Goal: Task Accomplishment & Management: Manage account settings

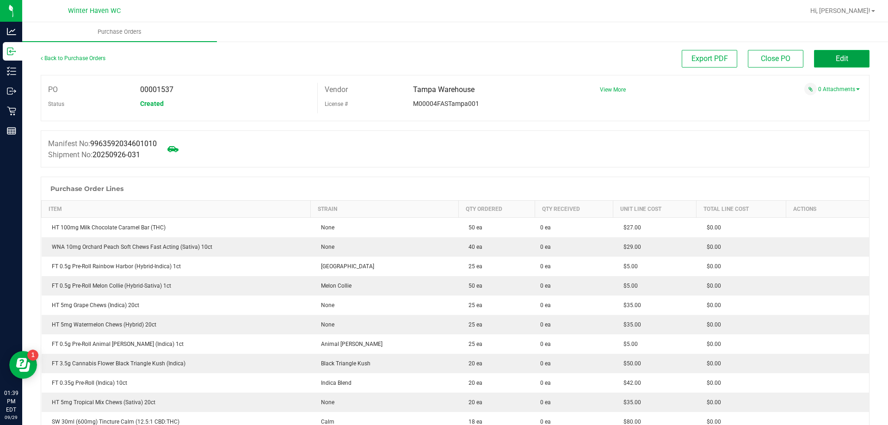
click at [839, 60] on span "Edit" at bounding box center [842, 58] width 12 height 9
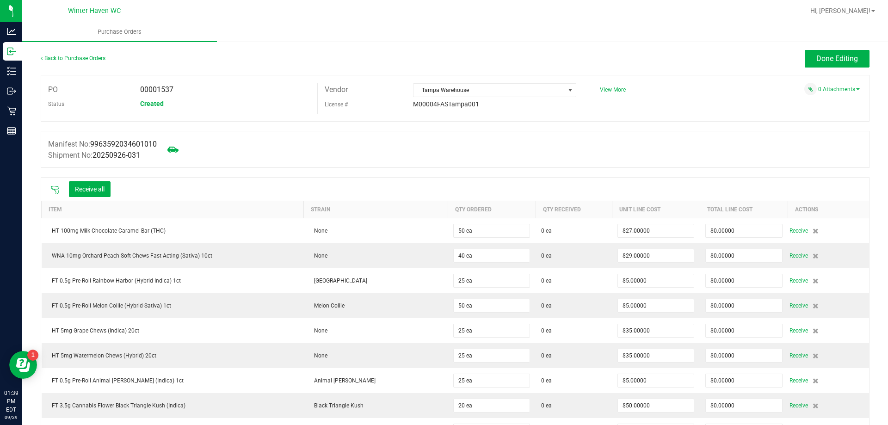
click at [56, 185] on icon at bounding box center [54, 189] width 9 height 9
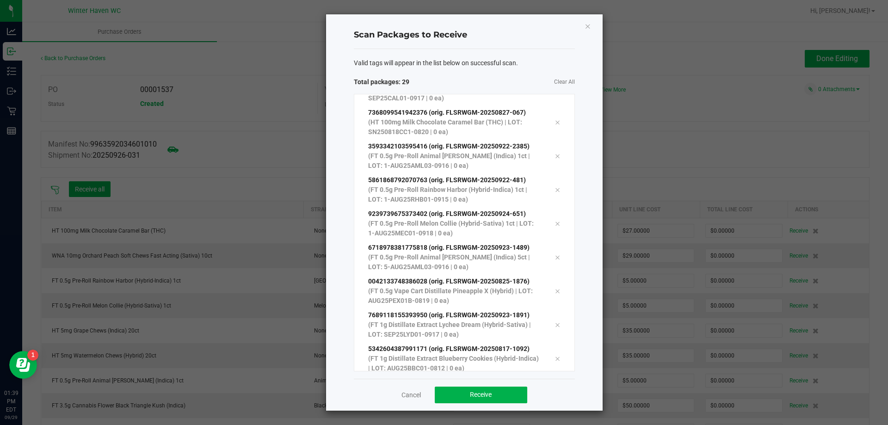
scroll to position [726, 0]
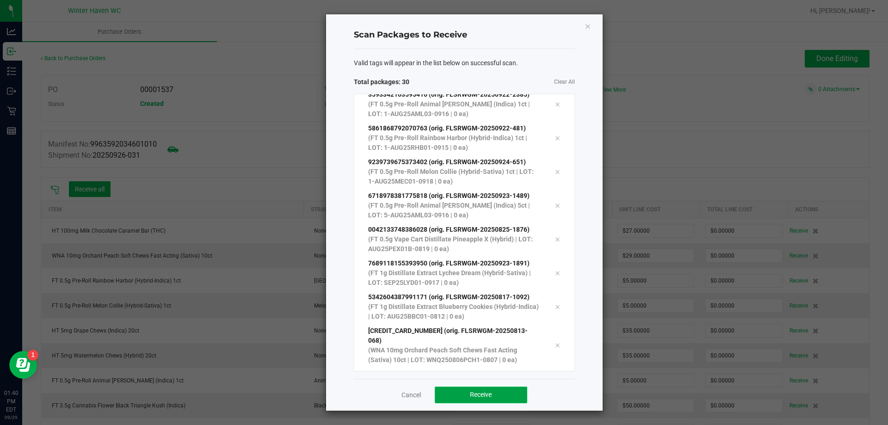
click at [491, 394] on span "Receive" at bounding box center [481, 394] width 22 height 7
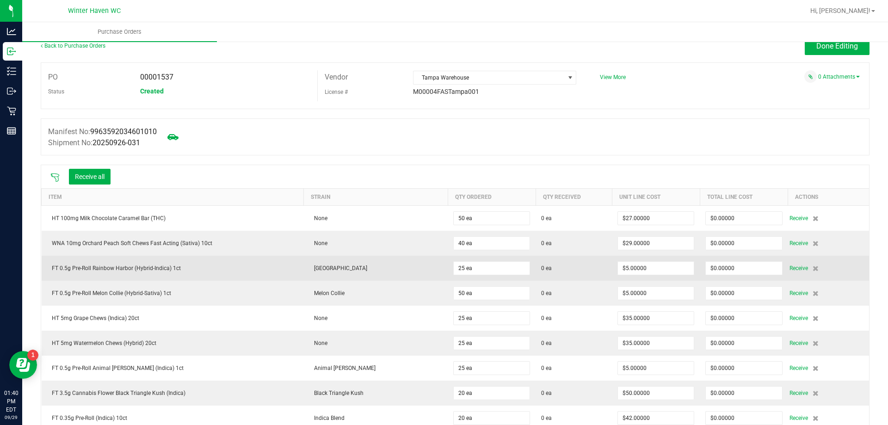
scroll to position [0, 0]
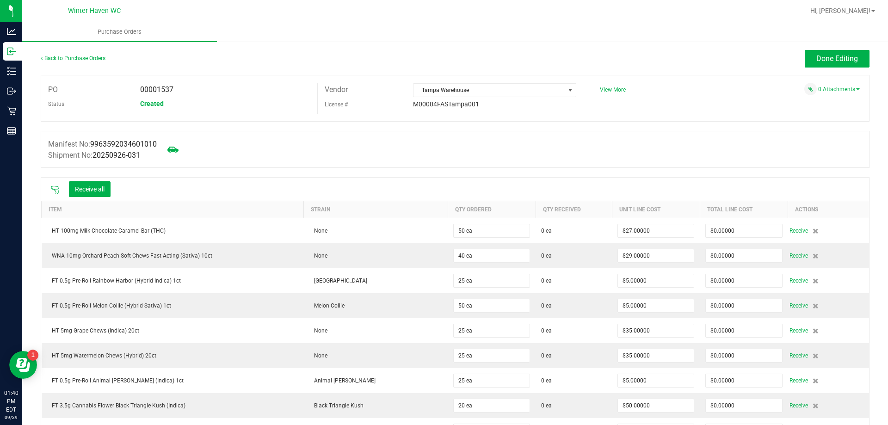
click at [55, 190] on icon at bounding box center [54, 189] width 9 height 9
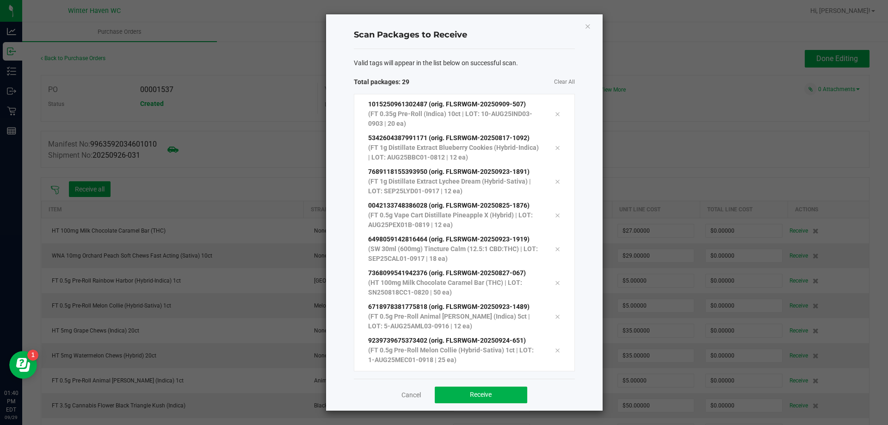
scroll to position [726, 0]
click at [453, 397] on button "Receive" at bounding box center [481, 395] width 93 height 17
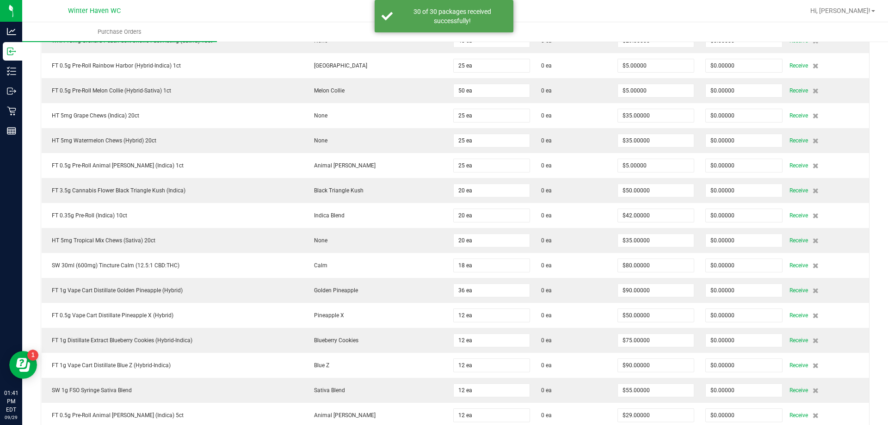
scroll to position [0, 0]
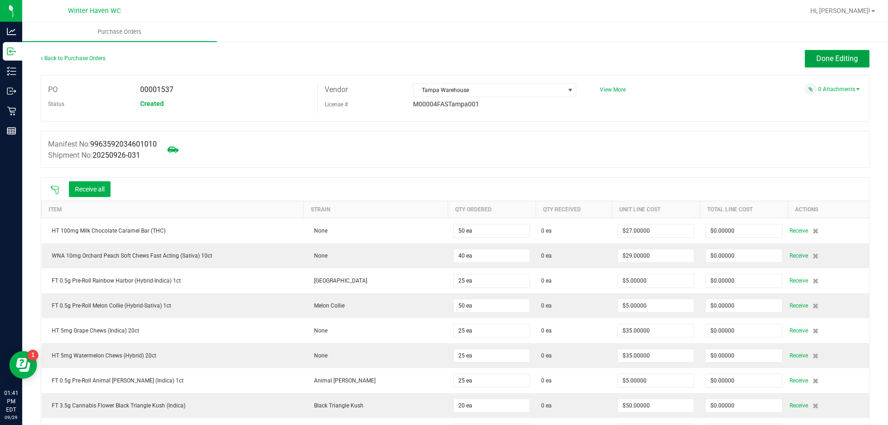
click at [851, 55] on span "Done Editing" at bounding box center [837, 58] width 42 height 9
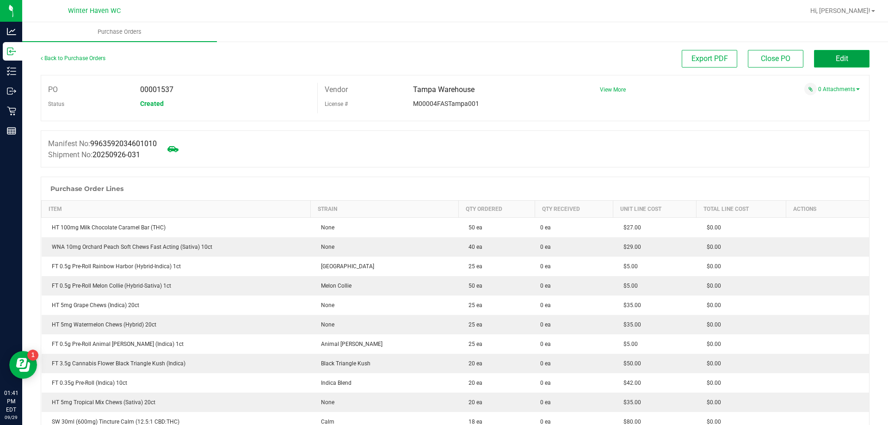
click at [841, 64] on button "Edit" at bounding box center [842, 59] width 56 height 18
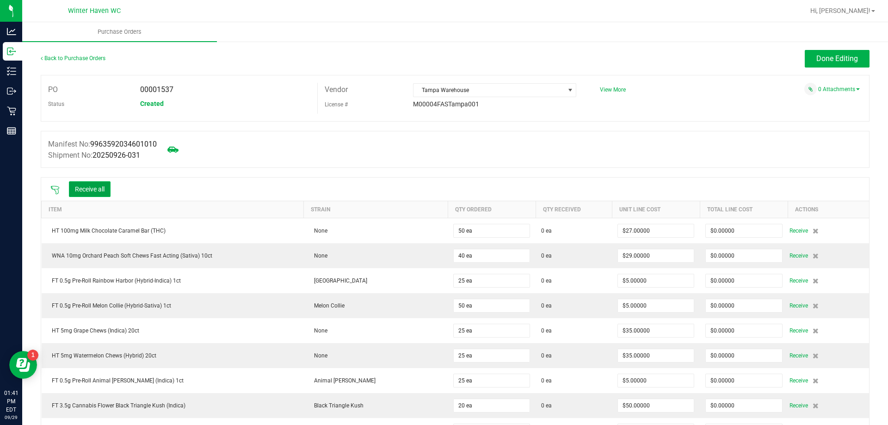
click at [91, 194] on button "Receive all" at bounding box center [90, 189] width 42 height 16
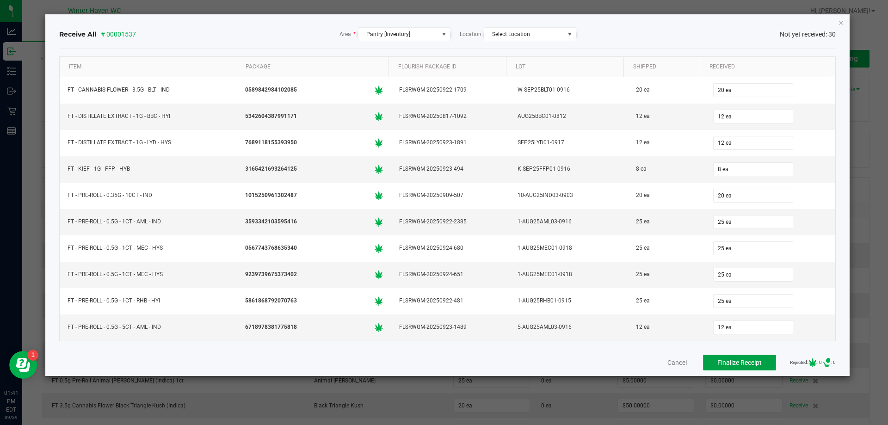
click at [737, 362] on span "Finalize Receipt" at bounding box center [739, 362] width 44 height 7
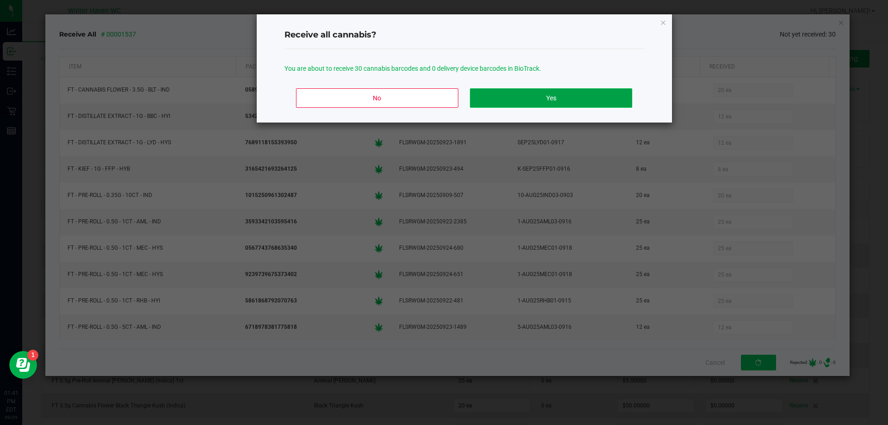
click at [557, 99] on button "Yes" at bounding box center [551, 97] width 162 height 19
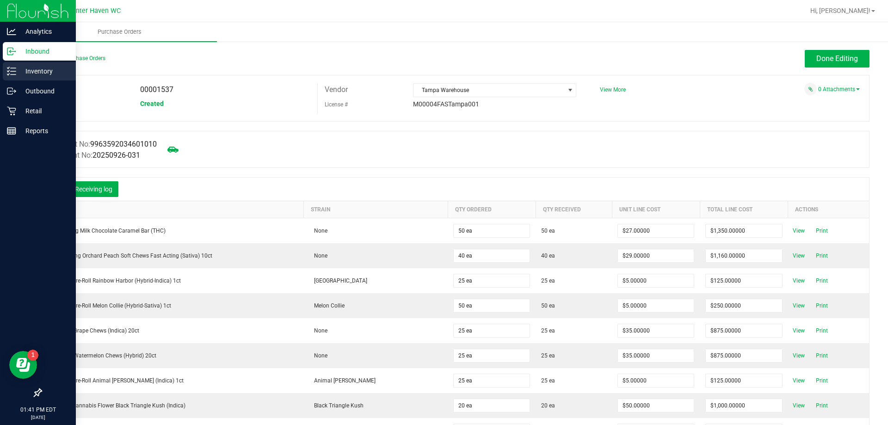
click at [7, 73] on icon at bounding box center [11, 71] width 9 height 9
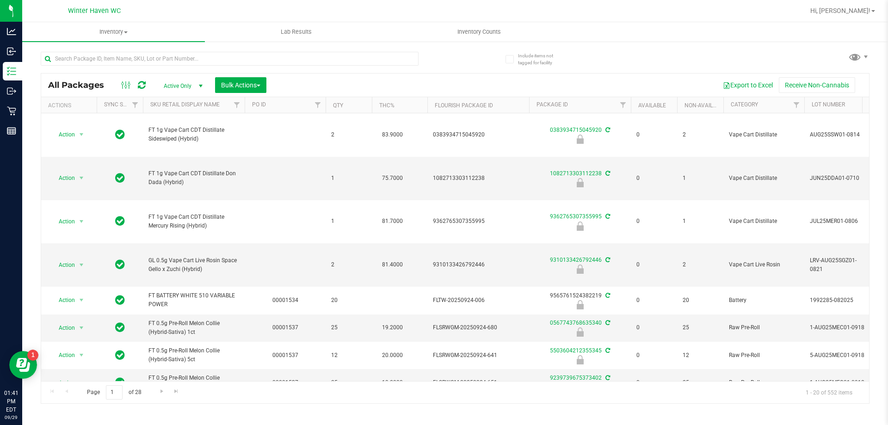
click at [185, 85] on span "Active Only" at bounding box center [181, 86] width 51 height 13
click at [186, 82] on span "Active Only" at bounding box center [181, 86] width 51 height 13
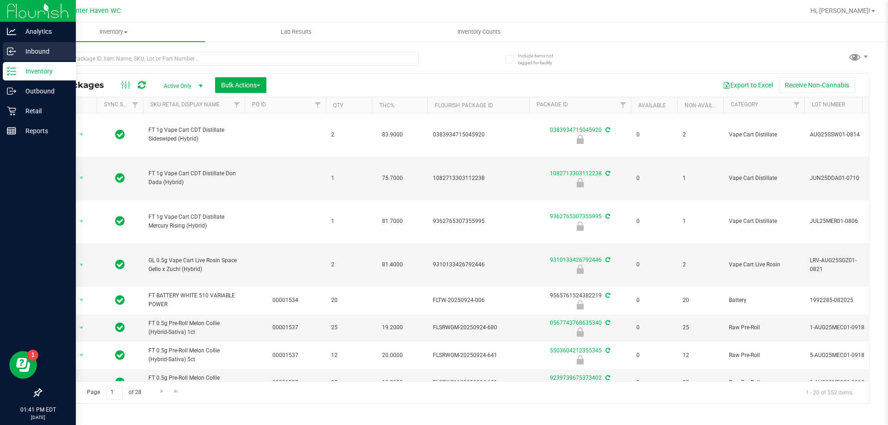
click at [20, 55] on p "Inbound" at bounding box center [44, 51] width 56 height 11
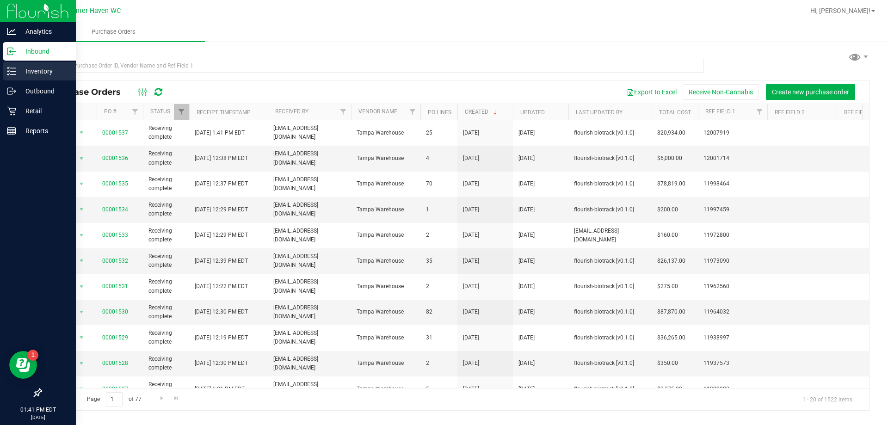
click at [18, 74] on p "Inventory" at bounding box center [44, 71] width 56 height 11
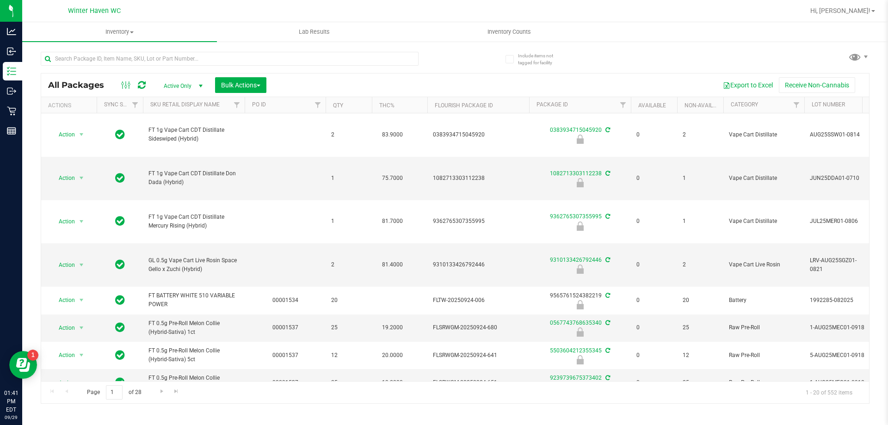
click at [180, 85] on span "Active Only" at bounding box center [181, 86] width 51 height 13
click at [255, 85] on span "Bulk Actions" at bounding box center [240, 84] width 39 height 7
click at [247, 175] on span "Lock/Unlock packages" at bounding box center [252, 173] width 63 height 7
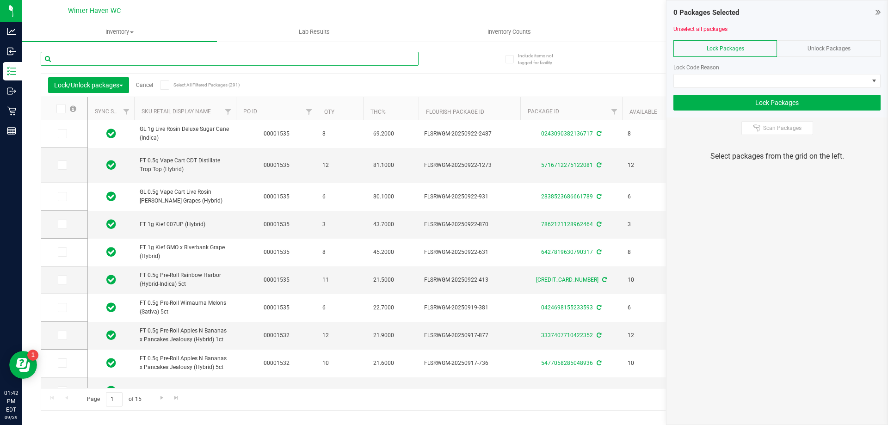
click at [174, 58] on input "text" at bounding box center [230, 59] width 378 height 14
type input "1537"
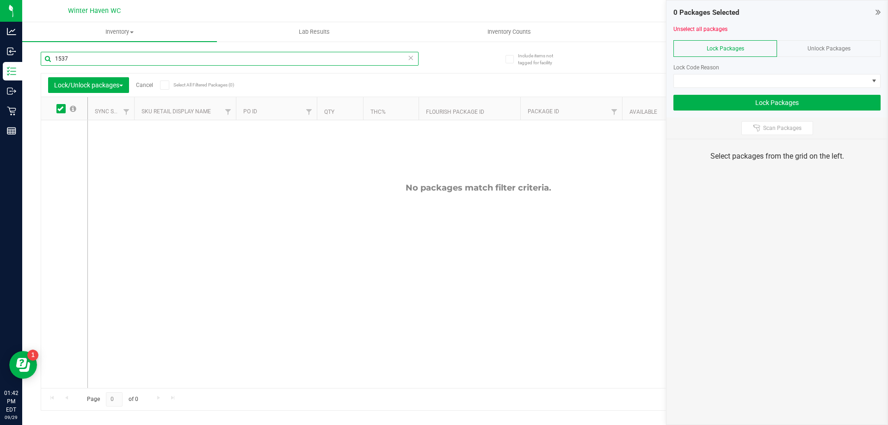
click at [109, 55] on input "1537" at bounding box center [230, 59] width 378 height 14
click at [271, 107] on th "PO ID" at bounding box center [276, 108] width 81 height 23
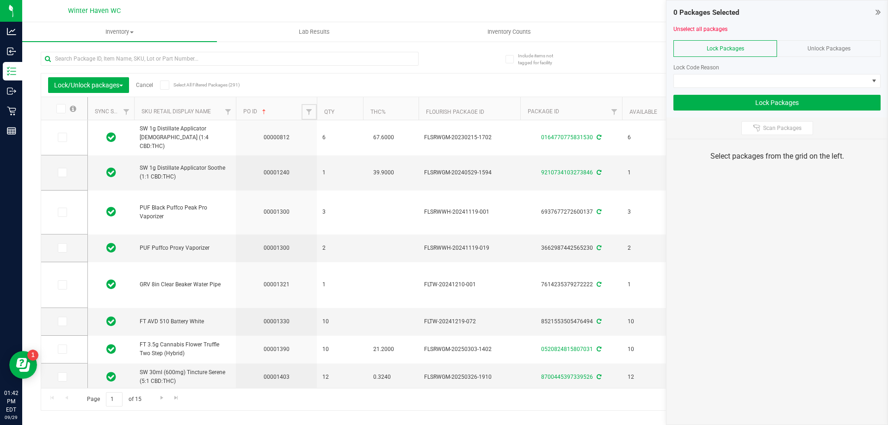
click at [308, 111] on span "Filter" at bounding box center [308, 111] width 7 height 7
drag, startPoint x: 329, startPoint y: 132, endPoint x: 318, endPoint y: 133, distance: 11.1
click at [326, 132] on input "text" at bounding box center [354, 132] width 95 height 14
type input "1537"
click at [307, 147] on button "Filter" at bounding box center [329, 157] width 44 height 20
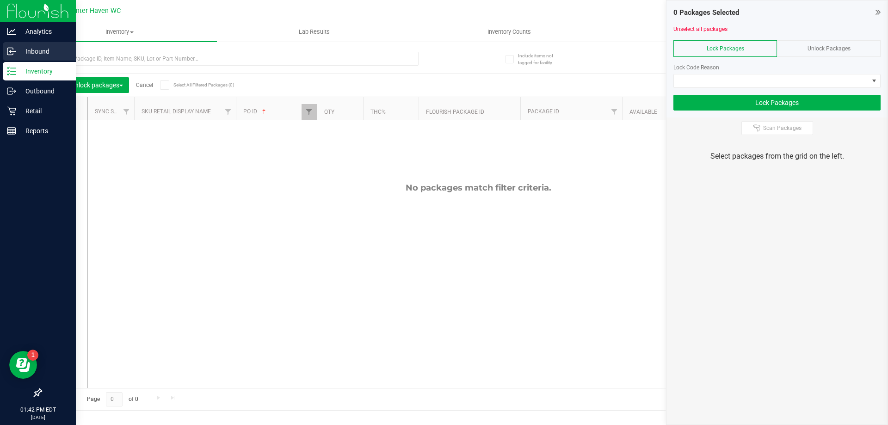
click at [25, 50] on p "Inbound" at bounding box center [44, 51] width 56 height 11
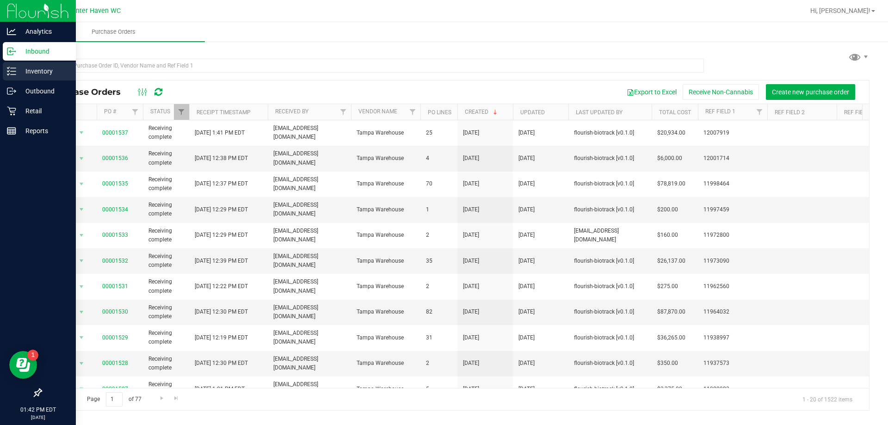
click at [36, 77] on div "Inventory" at bounding box center [39, 71] width 73 height 19
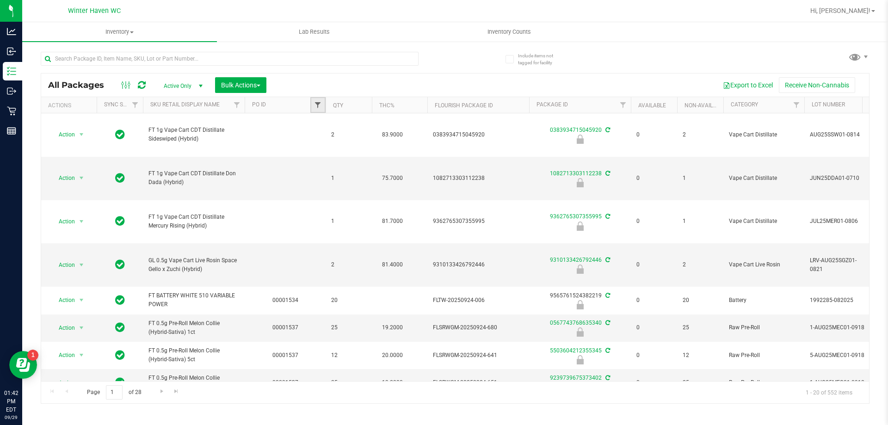
click at [316, 104] on span "Filter" at bounding box center [317, 104] width 7 height 7
click at [368, 126] on input "text" at bounding box center [363, 125] width 95 height 14
type input "1537"
click at [316, 140] on button "Filter" at bounding box center [338, 150] width 44 height 20
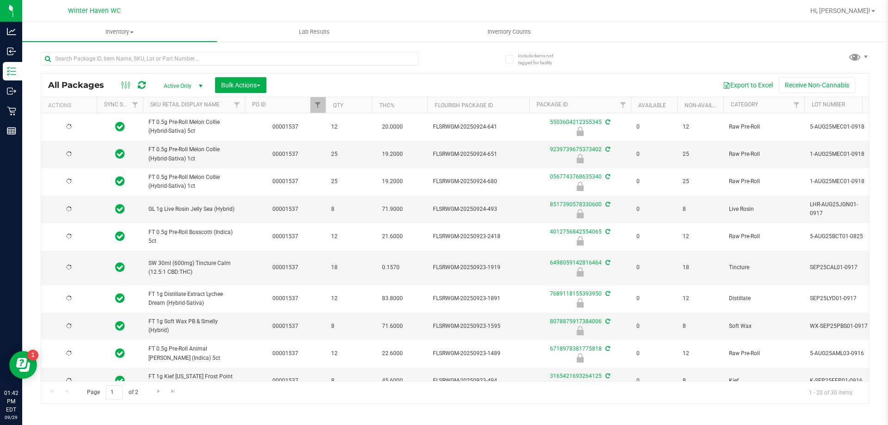
type input "[DATE]"
click at [259, 80] on button "Bulk Actions" at bounding box center [240, 85] width 51 height 16
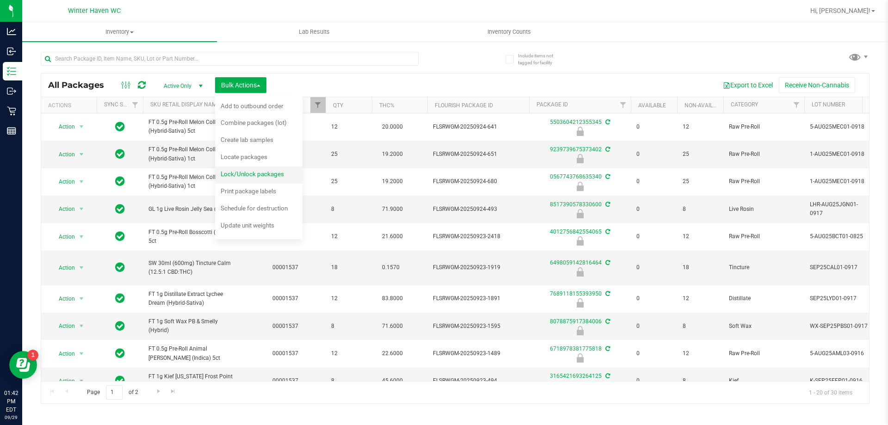
click at [253, 171] on span "Lock/Unlock packages" at bounding box center [252, 173] width 63 height 7
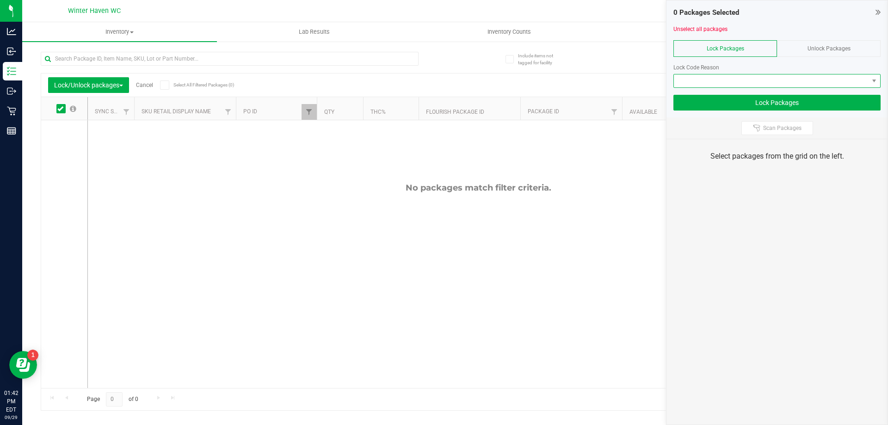
click at [711, 78] on span at bounding box center [771, 80] width 195 height 13
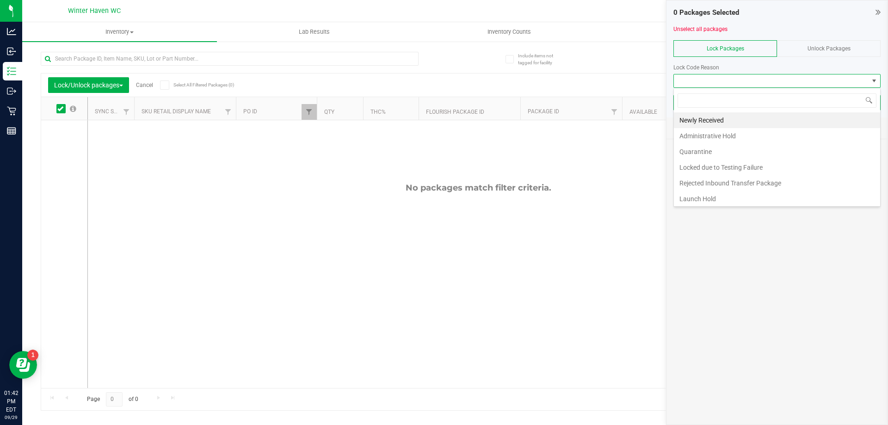
scroll to position [14, 207]
click at [714, 122] on li "Newly Received" at bounding box center [777, 120] width 206 height 16
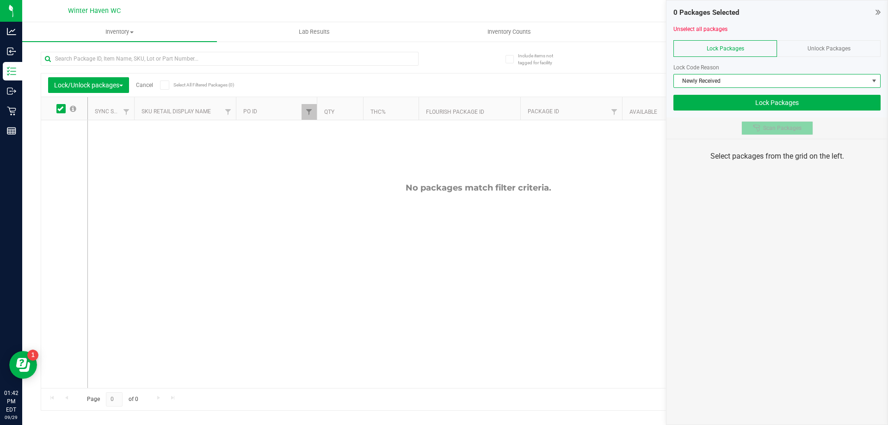
click at [783, 130] on span "Scan Packages" at bounding box center [782, 127] width 38 height 7
click at [787, 130] on span "Scan Packages" at bounding box center [782, 127] width 38 height 7
click at [781, 125] on span "Scan Packages" at bounding box center [782, 127] width 38 height 7
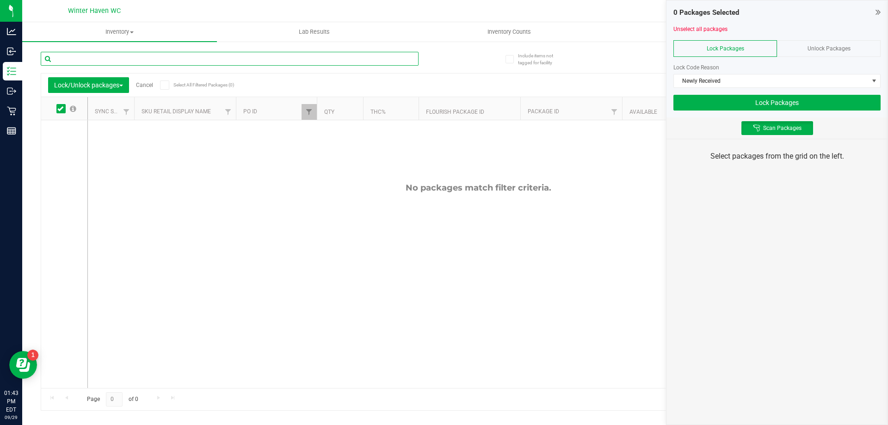
click at [228, 57] on input "text" at bounding box center [230, 59] width 378 height 14
click at [272, 105] on th "PO ID" at bounding box center [276, 108] width 81 height 23
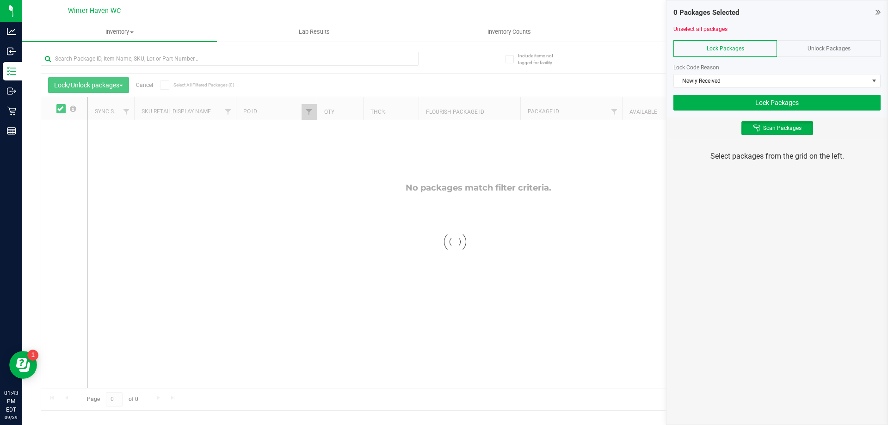
click at [303, 108] on div at bounding box center [455, 242] width 828 height 337
click at [306, 113] on span "Filter" at bounding box center [308, 111] width 7 height 7
click at [362, 126] on input "1537" at bounding box center [354, 132] width 95 height 14
click at [374, 134] on input "1537" at bounding box center [354, 132] width 95 height 14
click at [835, 49] on span "Unlock Packages" at bounding box center [829, 48] width 43 height 6
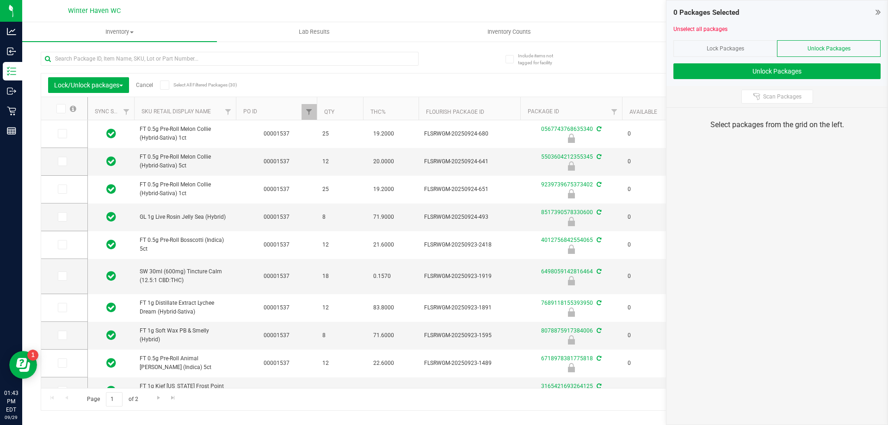
click at [719, 43] on div "Lock Packages" at bounding box center [725, 48] width 104 height 17
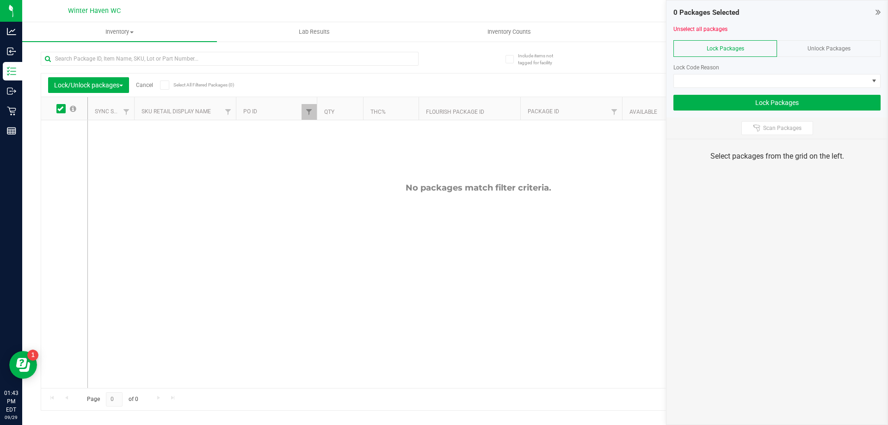
click at [819, 43] on div "Unlock Packages" at bounding box center [829, 48] width 104 height 17
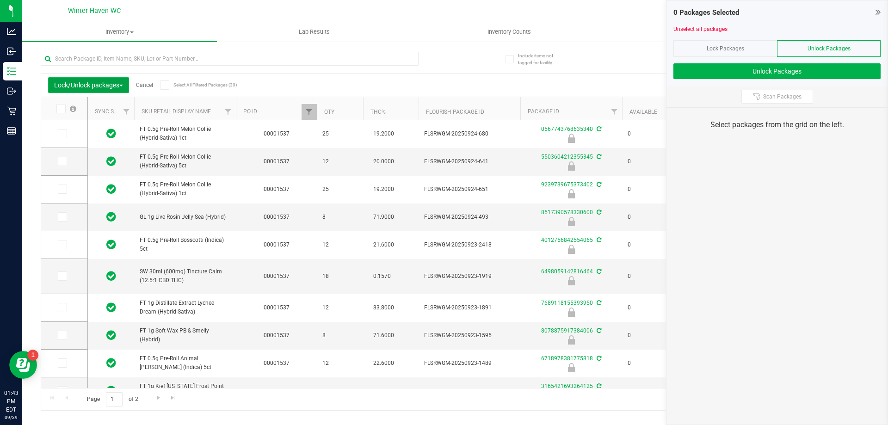
click at [114, 84] on span "Lock/Unlock packages" at bounding box center [88, 84] width 69 height 7
click at [100, 87] on span "Lock/Unlock packages" at bounding box center [88, 84] width 69 height 7
drag, startPoint x: 61, startPoint y: 136, endPoint x: 68, endPoint y: 142, distance: 9.8
click at [61, 134] on icon at bounding box center [62, 134] width 6 height 0
click at [0, 0] on input "checkbox" at bounding box center [0, 0] width 0 height 0
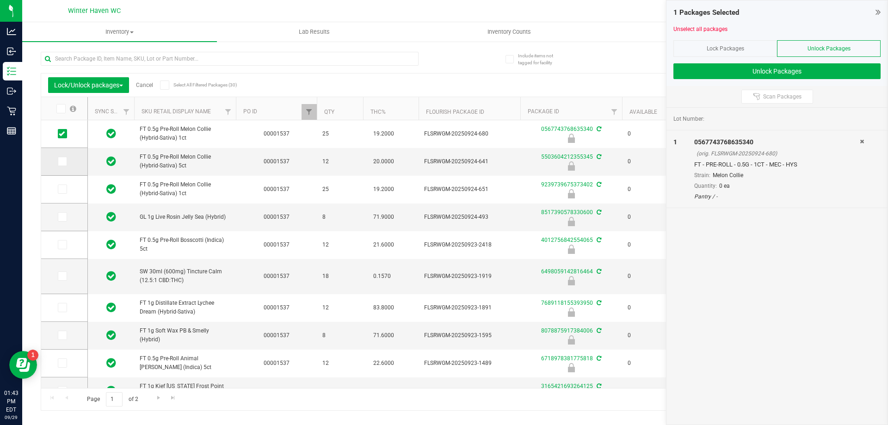
click at [58, 165] on span at bounding box center [62, 161] width 9 height 9
click at [0, 0] on input "checkbox" at bounding box center [0, 0] width 0 height 0
click at [65, 192] on span at bounding box center [62, 189] width 9 height 9
click at [0, 0] on input "checkbox" at bounding box center [0, 0] width 0 height 0
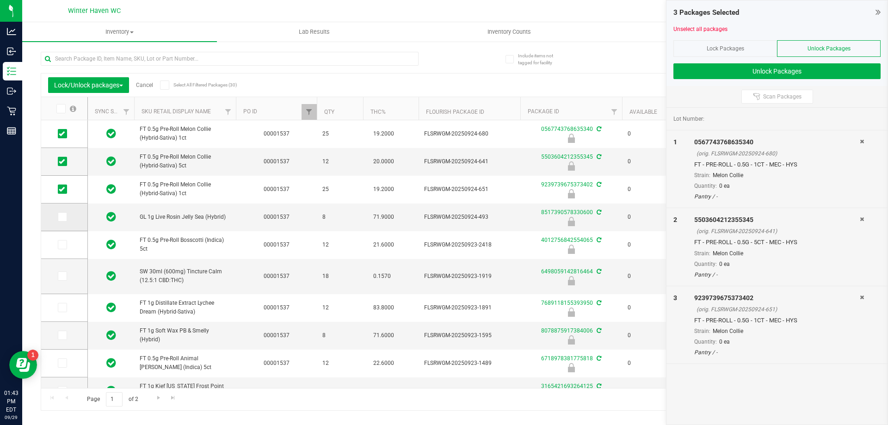
click at [63, 217] on icon at bounding box center [62, 217] width 6 height 0
click at [0, 0] on input "checkbox" at bounding box center [0, 0] width 0 height 0
click at [63, 248] on span at bounding box center [62, 244] width 9 height 9
click at [0, 0] on input "checkbox" at bounding box center [0, 0] width 0 height 0
click at [730, 55] on div "Lock Packages" at bounding box center [725, 48] width 104 height 17
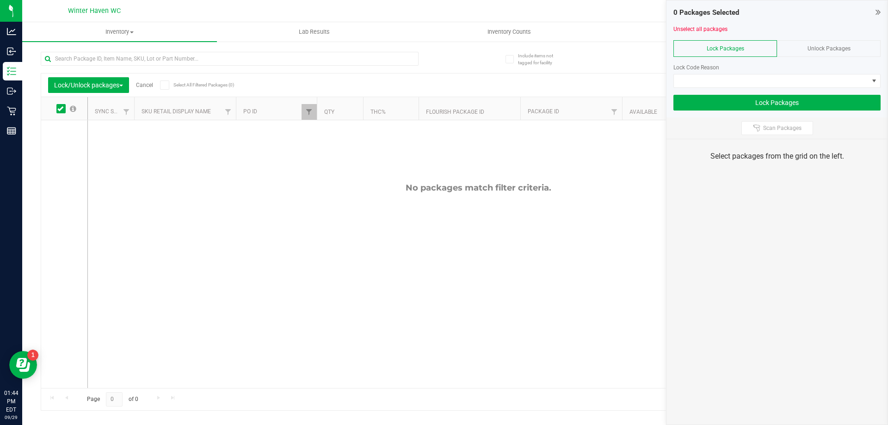
click at [57, 104] on th at bounding box center [64, 108] width 46 height 23
click at [57, 108] on span at bounding box center [60, 108] width 9 height 9
click at [58, 109] on icon at bounding box center [60, 109] width 6 height 0
click at [0, 0] on input "checkbox" at bounding box center [0, 0] width 0 height 0
click at [313, 107] on link "Filter" at bounding box center [309, 112] width 15 height 16
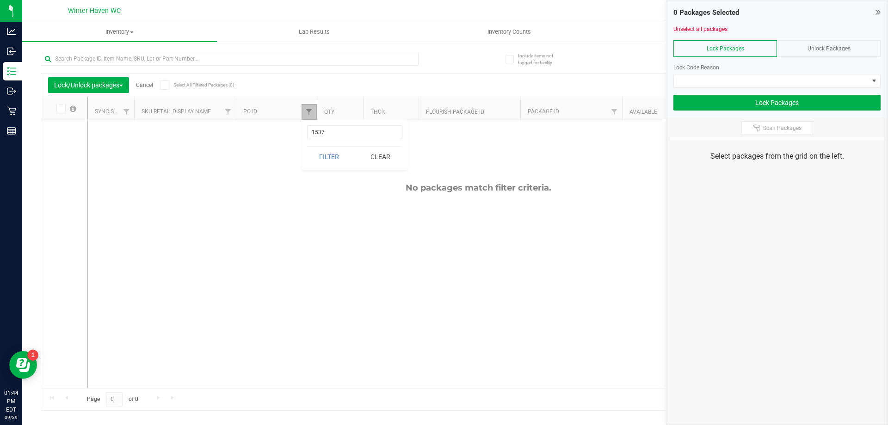
click at [313, 107] on link "Filter" at bounding box center [309, 112] width 15 height 16
click at [810, 43] on div "Unlock Packages" at bounding box center [829, 48] width 104 height 17
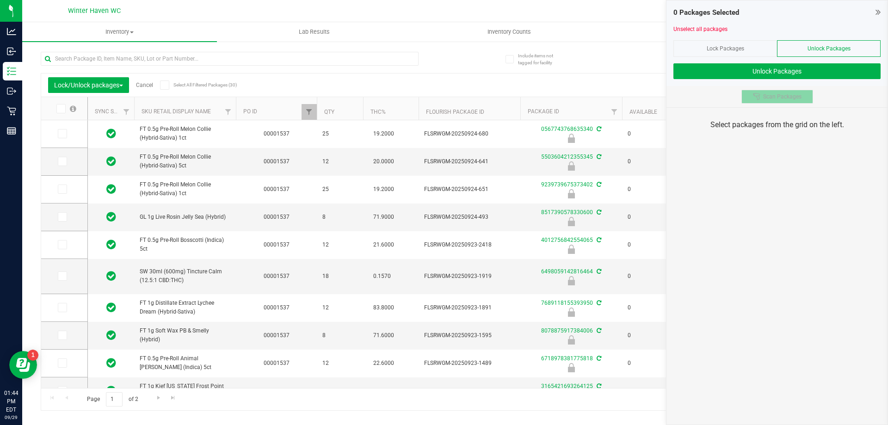
click at [784, 92] on button "Scan Packages" at bounding box center [777, 97] width 72 height 14
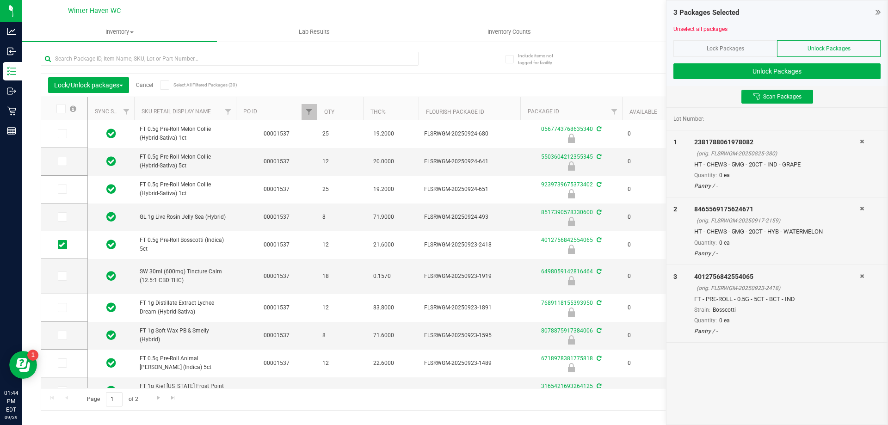
type input "[DATE]"
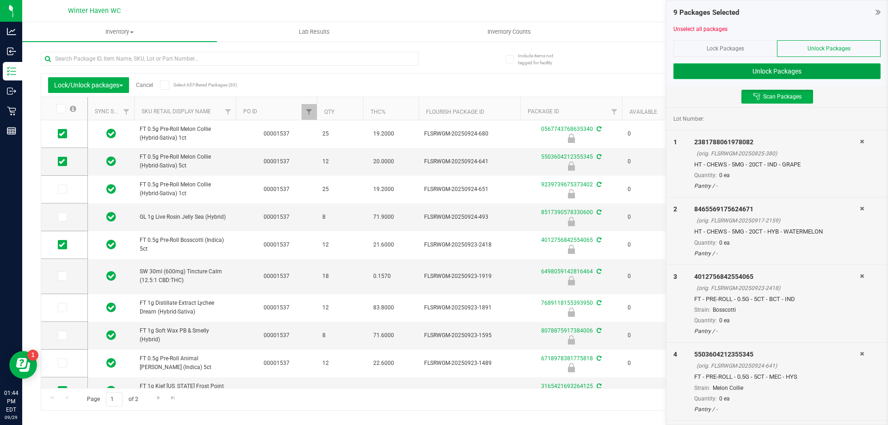
click at [785, 73] on button "Unlock Packages" at bounding box center [776, 71] width 207 height 16
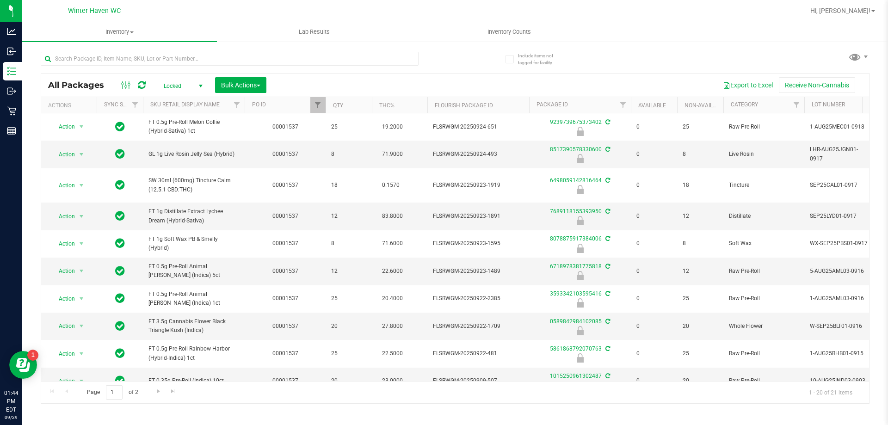
click at [367, 75] on div "All Packages Locked Active Only Lab Samples Locked All External Internal Bulk A…" at bounding box center [455, 85] width 828 height 23
